Goal: Task Accomplishment & Management: Manage account settings

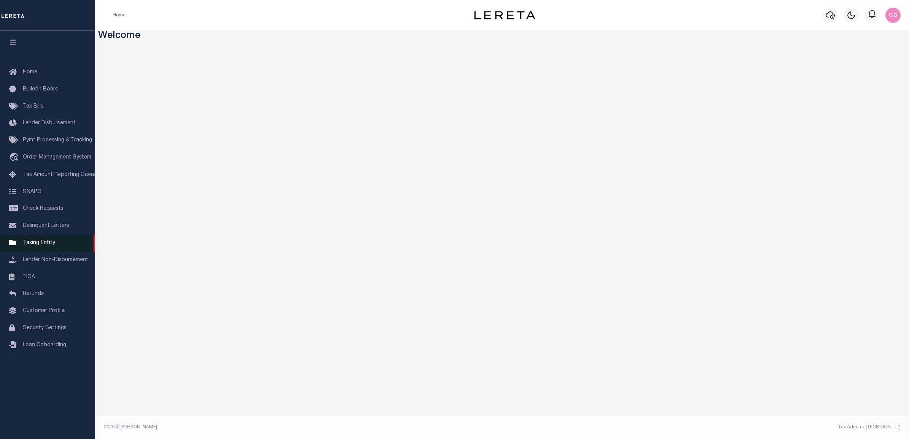
drag, startPoint x: 44, startPoint y: 250, endPoint x: 39, endPoint y: 253, distance: 5.8
click at [44, 250] on link "Taxing Entity" at bounding box center [47, 243] width 95 height 17
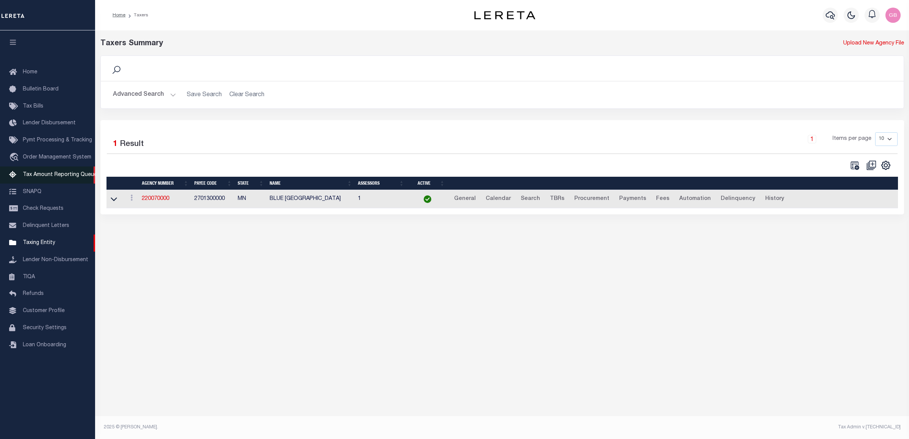
click at [47, 175] on span "Tax Amount Reporting Queue" at bounding box center [60, 174] width 74 height 5
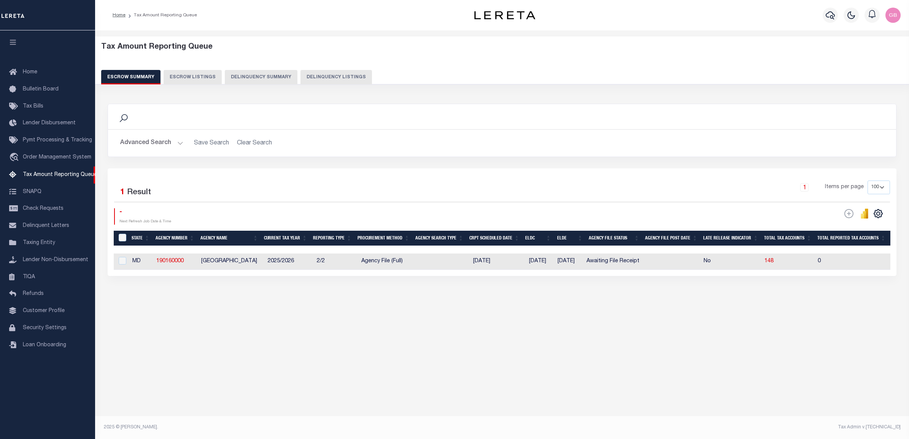
select select "100"
click at [176, 261] on link "190160000" at bounding box center [169, 261] width 27 height 5
checkbox input "true"
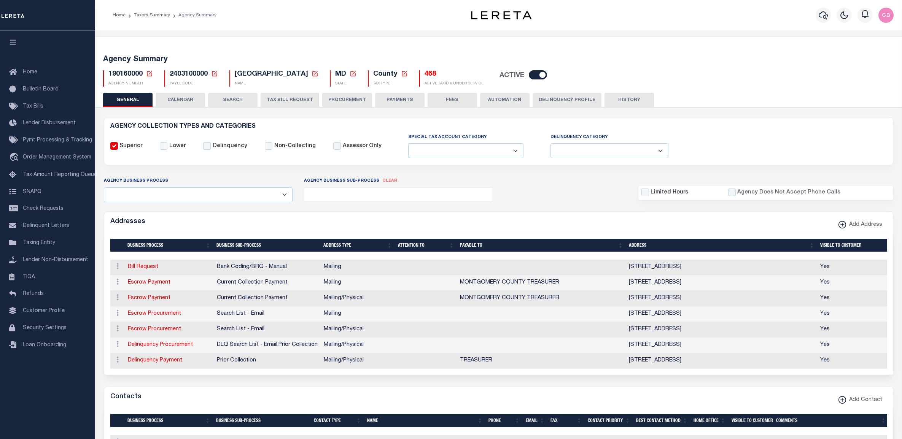
select select
click at [405, 97] on button "PAYMENTS" at bounding box center [399, 100] width 49 height 14
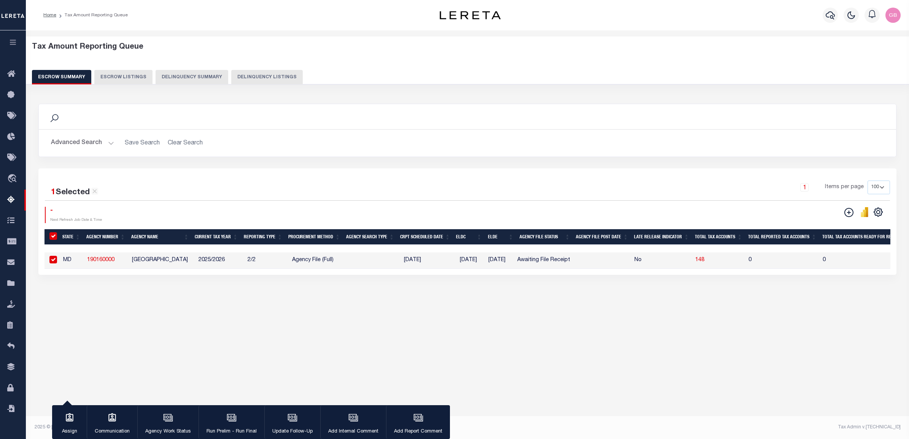
select select "100"
click at [12, 161] on icon at bounding box center [13, 158] width 12 height 10
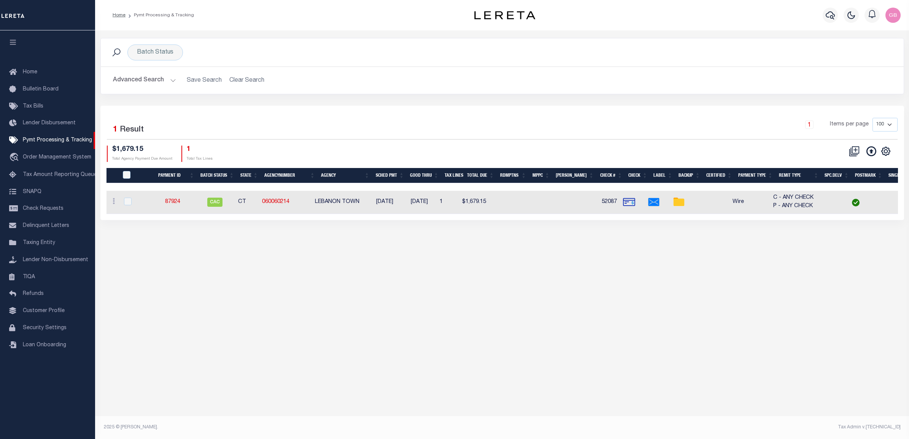
click at [159, 81] on button "Advanced Search" at bounding box center [144, 80] width 63 height 15
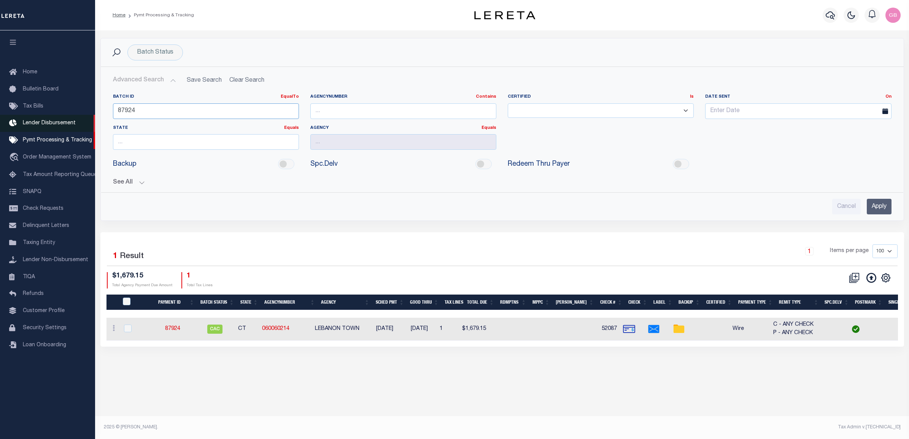
drag, startPoint x: 159, startPoint y: 112, endPoint x: 54, endPoint y: 116, distance: 105.0
click at [54, 116] on div "Home Pymt Processing & Tracking" at bounding box center [454, 213] width 909 height 426
click at [676, 191] on div "Batch ID EqualTo Equals Is Not Equal To Is Greater Than Is Less Than AgencyNumb…" at bounding box center [502, 151] width 791 height 127
drag, startPoint x: 389, startPoint y: 111, endPoint x: 394, endPoint y: 115, distance: 6.3
click at [389, 111] on input "text" at bounding box center [403, 111] width 186 height 16
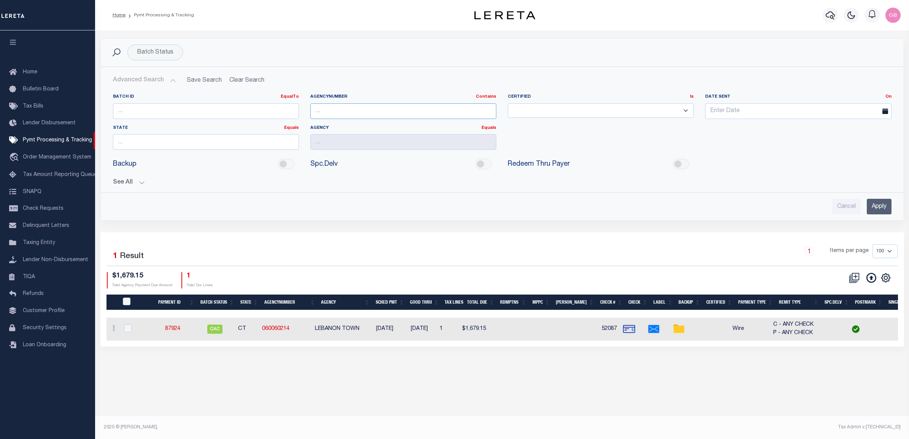
click at [388, 111] on input "text" at bounding box center [403, 111] width 186 height 16
type input "190160000"
click at [879, 207] on input "Apply" at bounding box center [879, 207] width 25 height 16
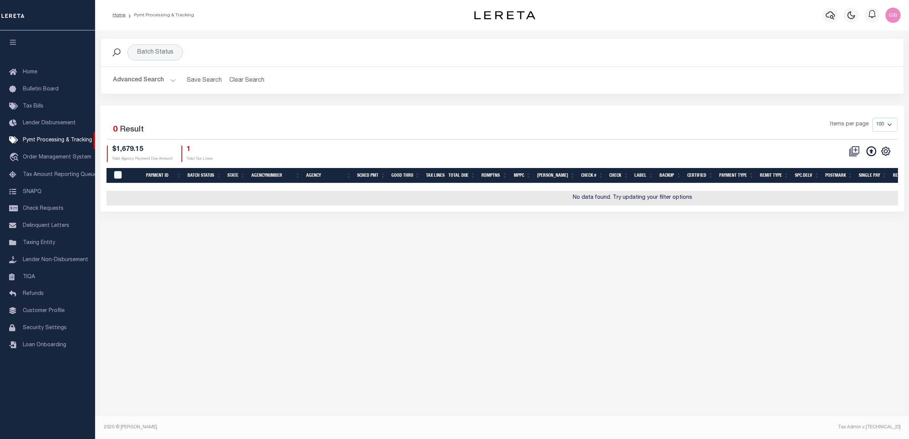
click at [162, 75] on button "Advanced Search" at bounding box center [144, 80] width 63 height 15
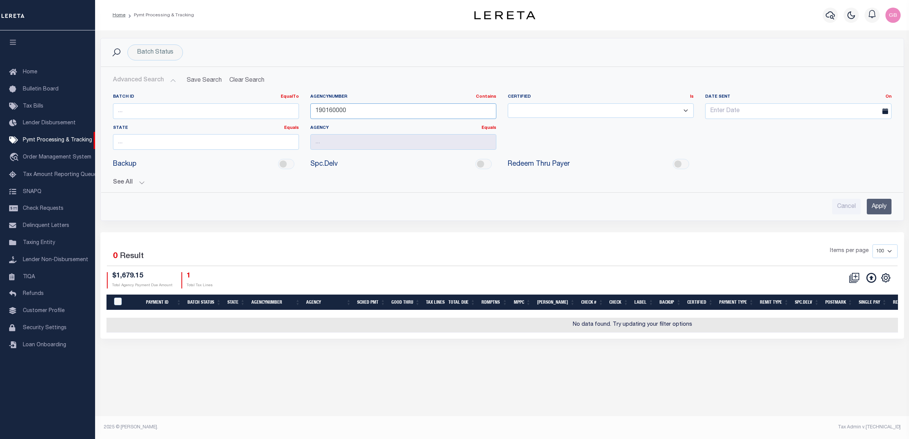
drag, startPoint x: 396, startPoint y: 109, endPoint x: 273, endPoint y: 98, distance: 123.7
click at [273, 98] on div "Batch ID EqualTo Equals Is Not Equal To Is Greater Than Is Less Than AgencyNumb…" at bounding box center [502, 125] width 790 height 62
click at [143, 182] on button "See All" at bounding box center [502, 182] width 778 height 7
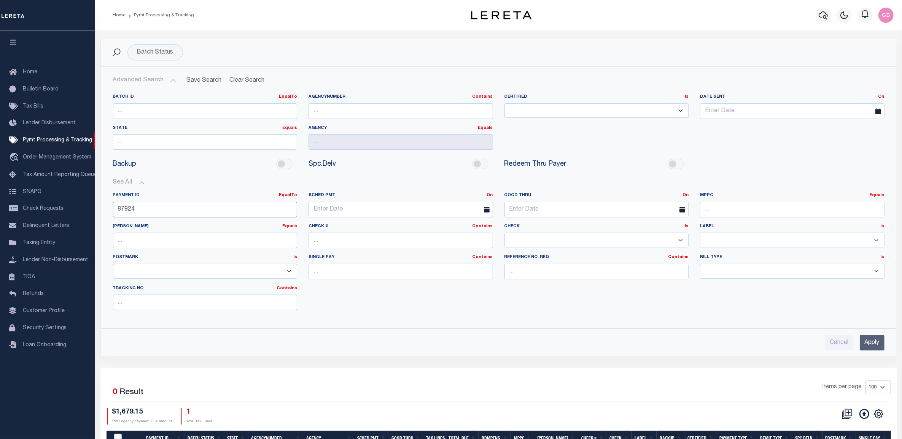
drag, startPoint x: 119, startPoint y: 208, endPoint x: 103, endPoint y: 210, distance: 16.1
click at [70, 208] on div "Home Pymt Processing & Tracking" at bounding box center [451, 249] width 902 height 498
click at [380, 108] on input "text" at bounding box center [400, 111] width 184 height 16
type input "190160000"
click at [874, 339] on input "Apply" at bounding box center [871, 343] width 25 height 16
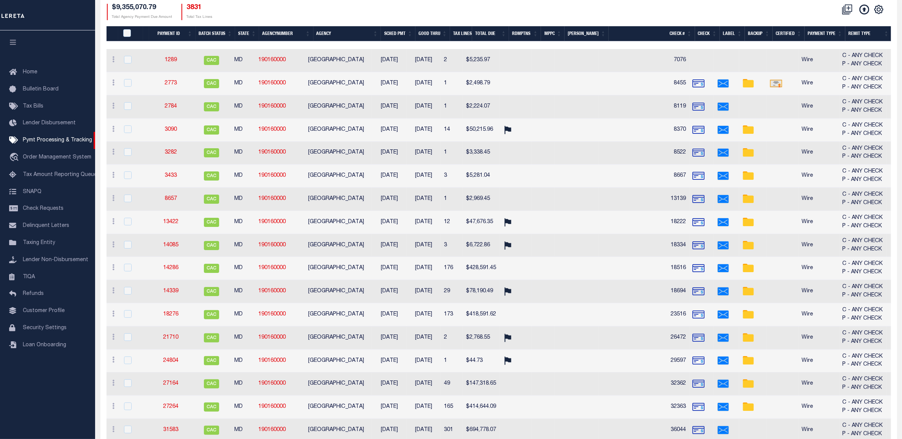
scroll to position [143, 0]
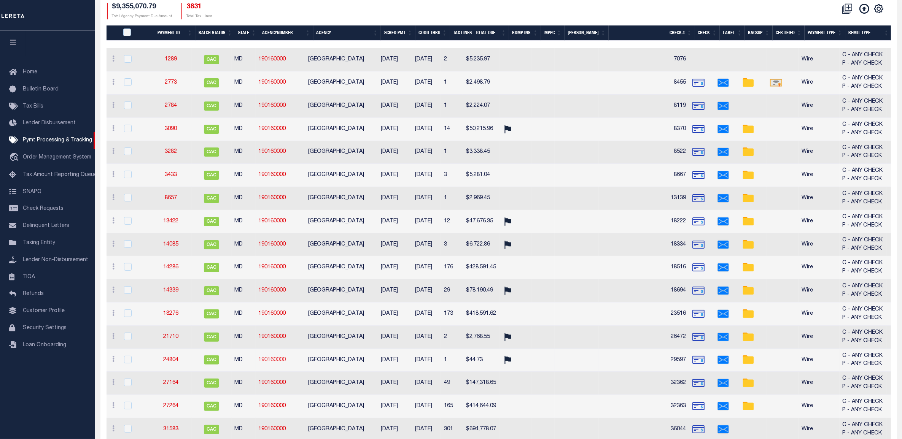
click at [276, 363] on link "190160000" at bounding box center [272, 359] width 27 height 5
checkbox input "true"
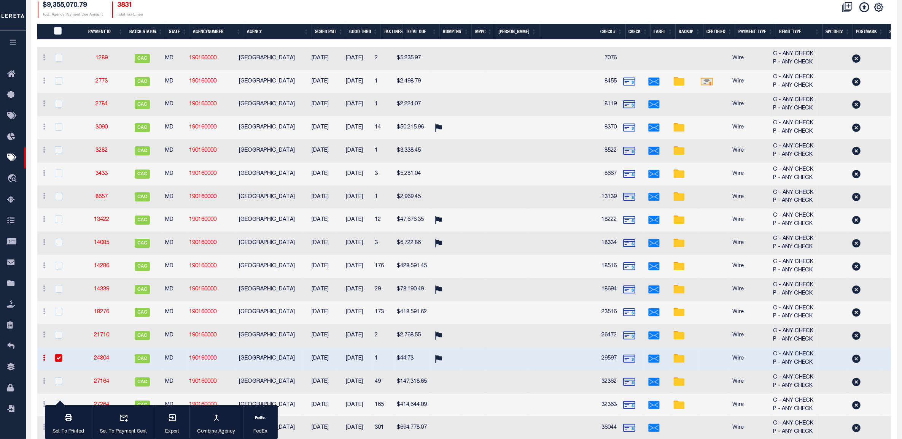
scroll to position [141, 0]
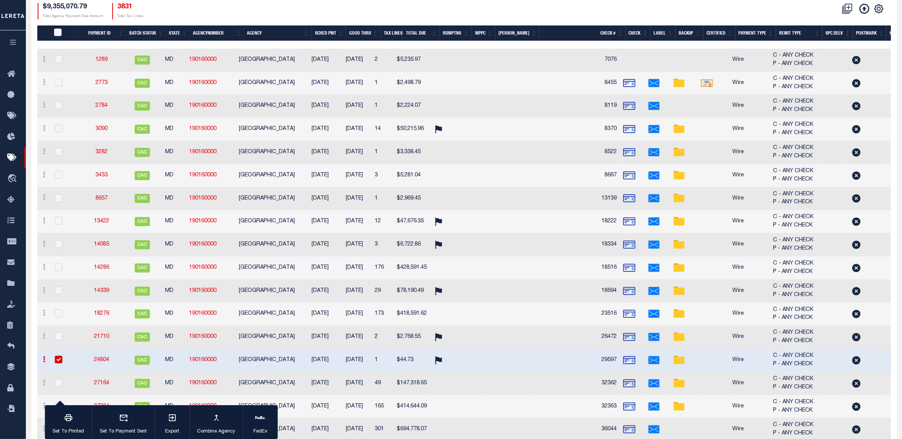
click at [98, 361] on link "24804" at bounding box center [101, 359] width 15 height 5
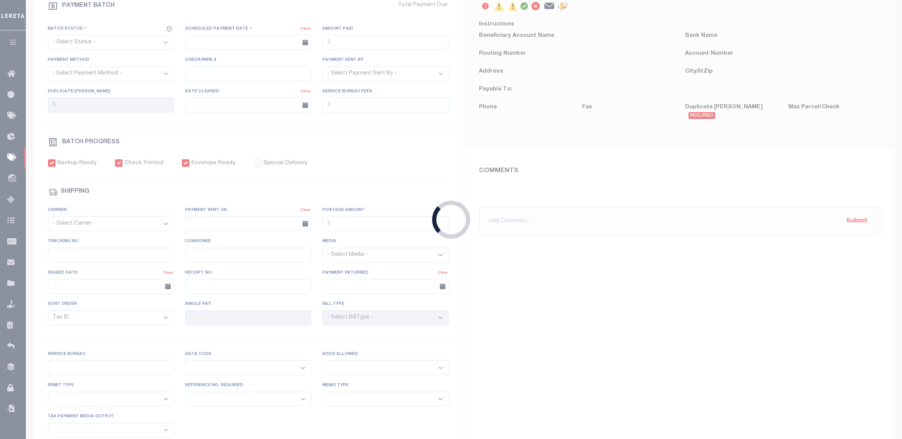
select select "CAC"
type input "06/20/2017"
type input "$44.73"
select select "CHK"
type input "29597"
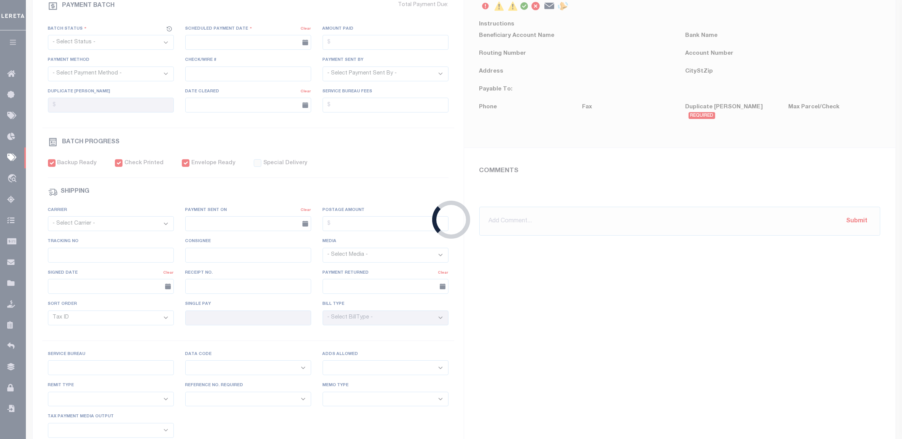
select select
type input "06/28/2017"
checkbox input "true"
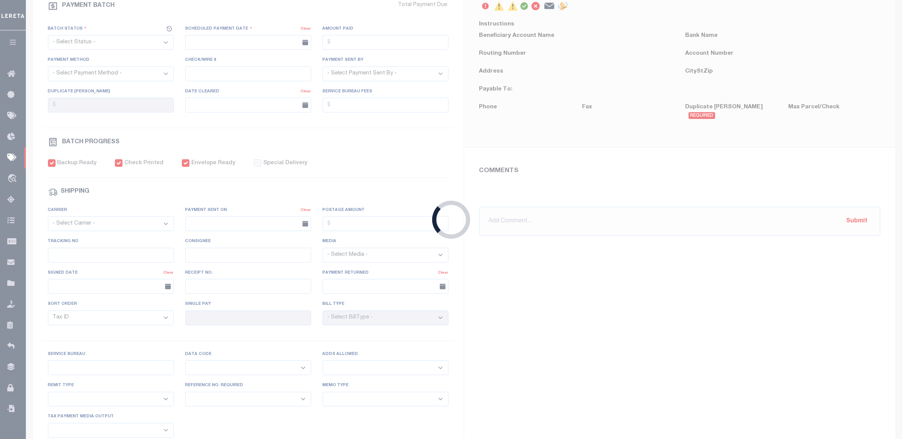
select select "FDX"
type input "06/20/2017"
type input "$13.42"
type input "725177005260"
type input "A.TTAN"
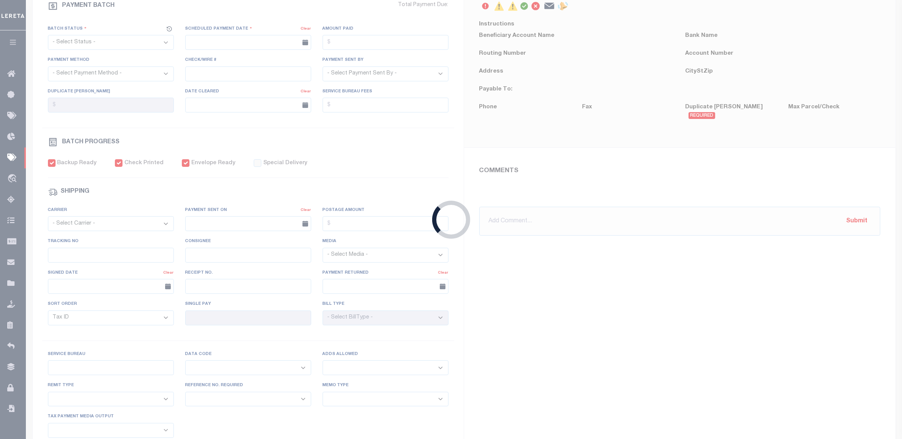
select select "PAP"
type input "06/20/2017"
type input "07/14/2017 slw"
type input "AUTOA"
select select "63"
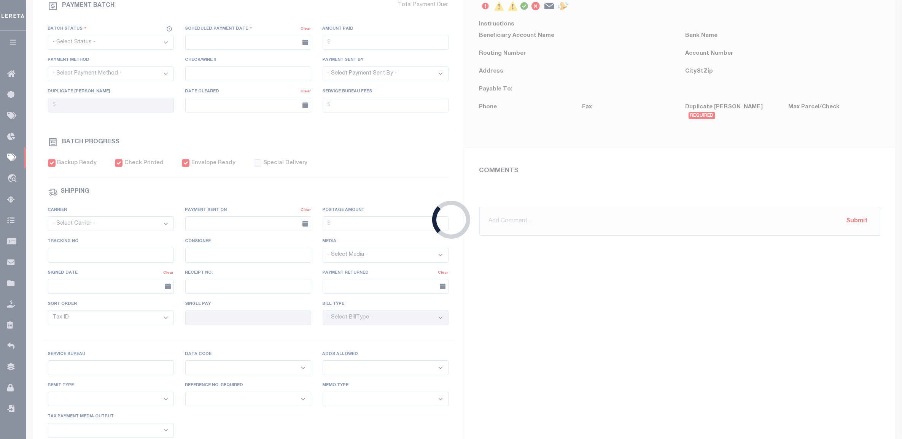
select select "70"
select select "60"
select select "44"
radio input "true"
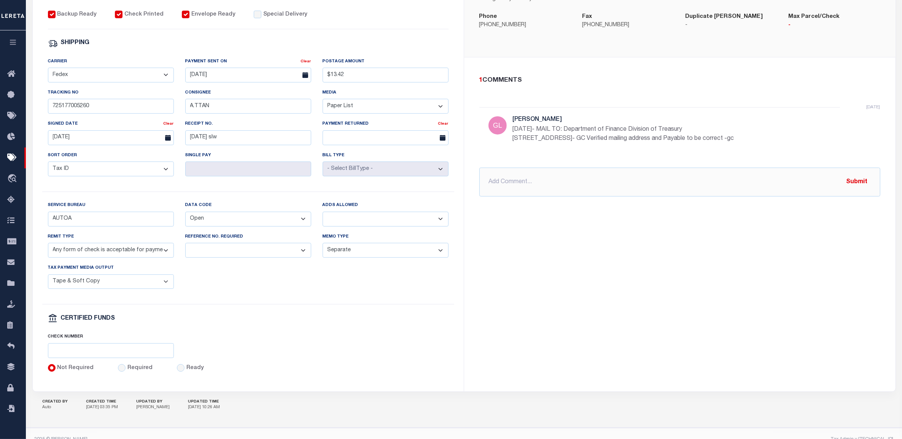
scroll to position [321, 0]
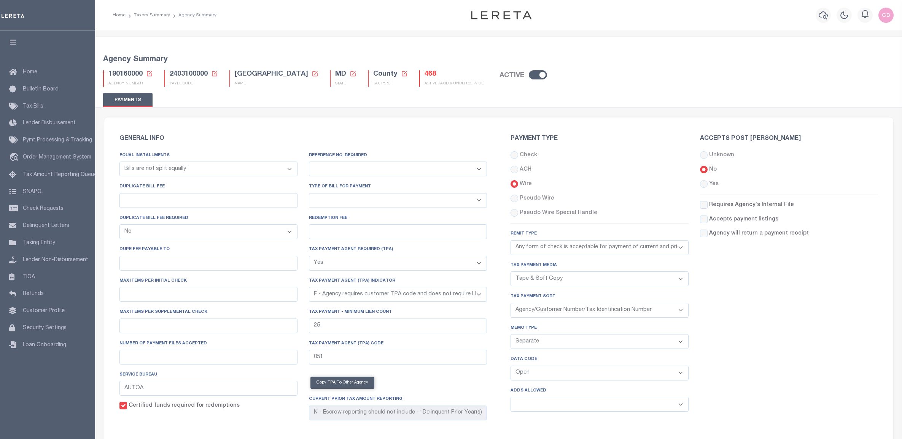
select select "68"
select select "false"
select select "true"
select select "6"
select select "70"
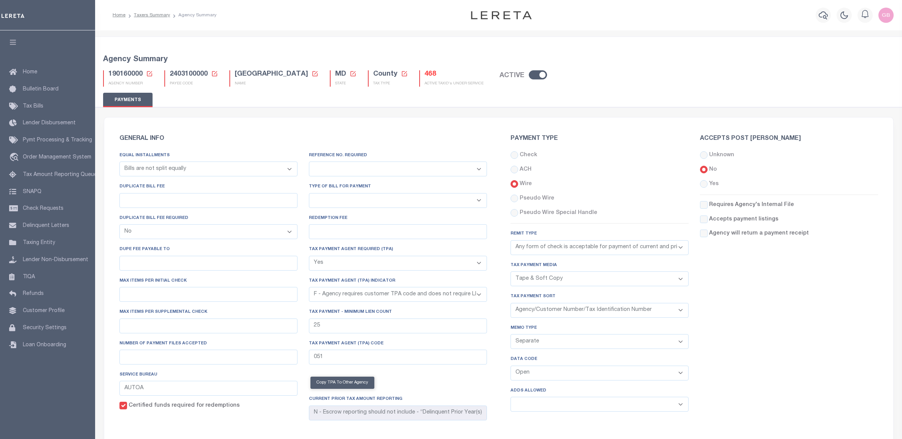
select select "44"
select select "49"
select select "60"
select select "63"
